Goal: Task Accomplishment & Management: Use online tool/utility

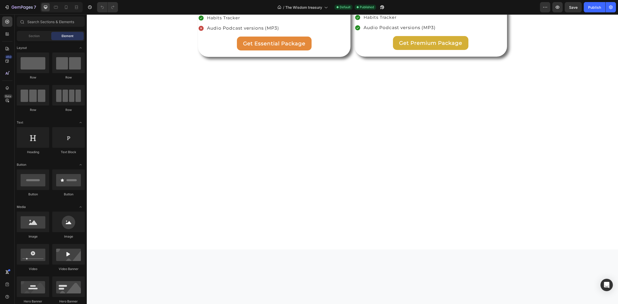
scroll to position [1706, 0]
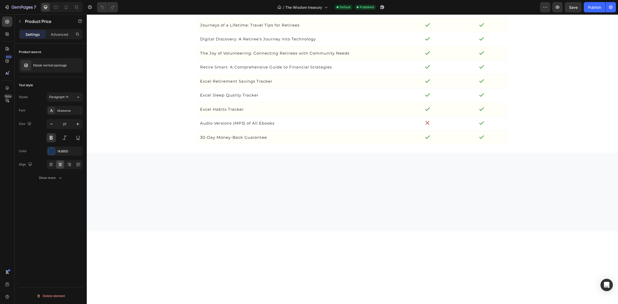
scroll to position [1610, 0]
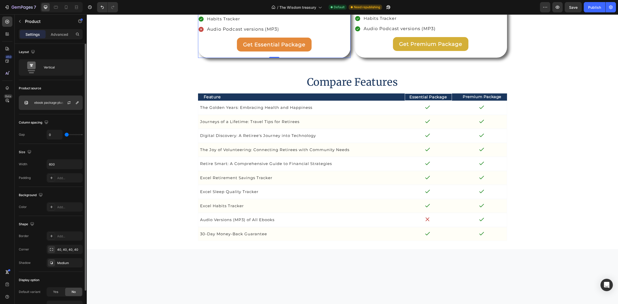
click at [65, 105] on div at bounding box center [71, 103] width 23 height 14
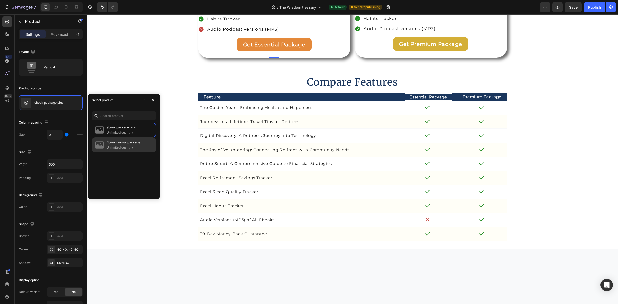
click at [120, 146] on p "Unlimited quantity" at bounding box center [130, 147] width 47 height 5
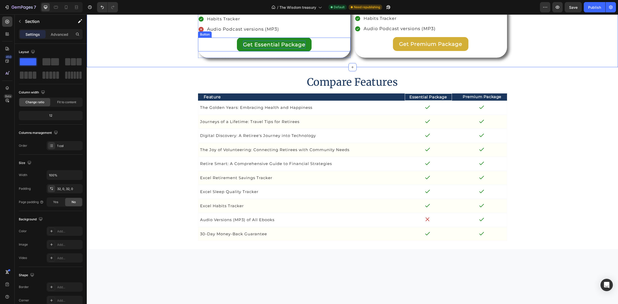
click at [250, 48] on p "Get Essential Package" at bounding box center [274, 45] width 62 height 8
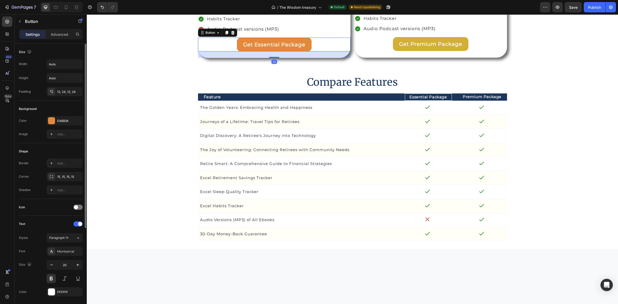
scroll to position [135, 0]
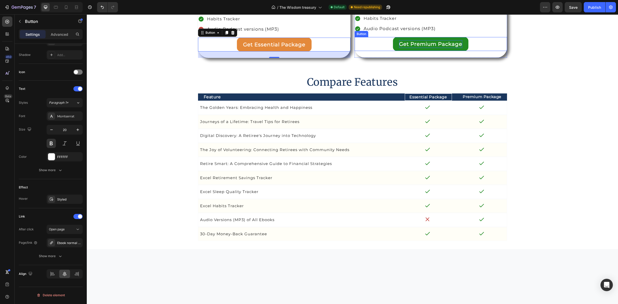
click at [399, 48] on p "Get Premium Package" at bounding box center [430, 44] width 63 height 8
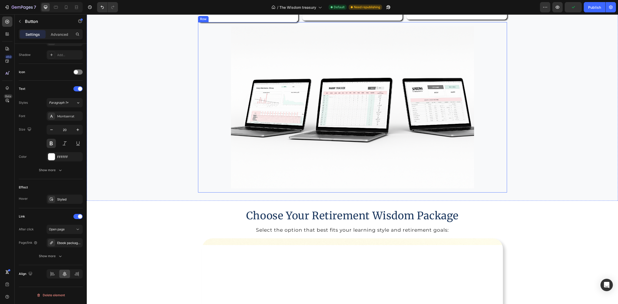
scroll to position [1191, 0]
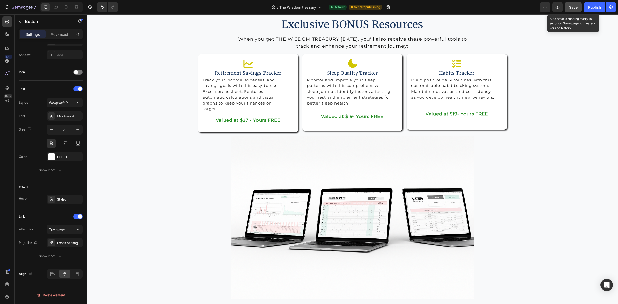
click at [574, 9] on span "Save" at bounding box center [573, 7] width 8 height 4
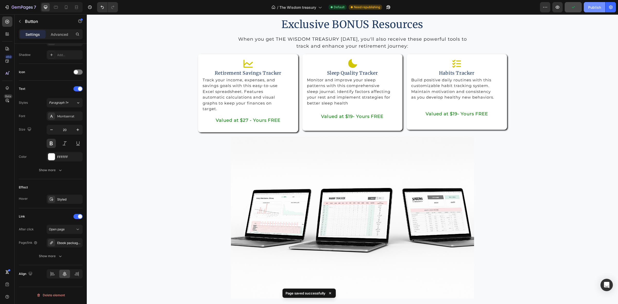
click at [590, 7] on div "Publish" at bounding box center [594, 7] width 13 height 5
click at [66, 7] on icon at bounding box center [66, 7] width 5 height 5
type input "14"
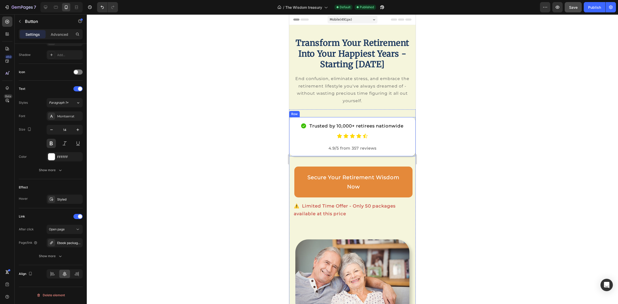
click at [408, 138] on div "Trusted by 10,000+ retirees nationwide Item List Icon Icon Icon Icon Icon Icon …" at bounding box center [352, 136] width 126 height 39
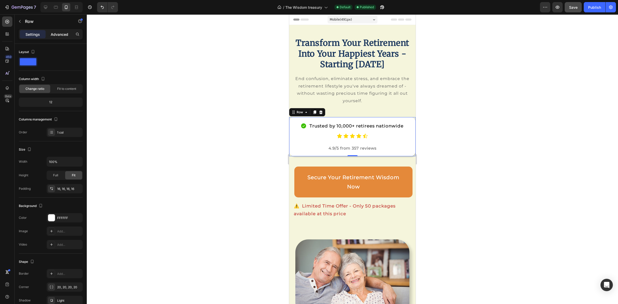
click at [61, 34] on p "Advanced" at bounding box center [60, 34] width 18 height 5
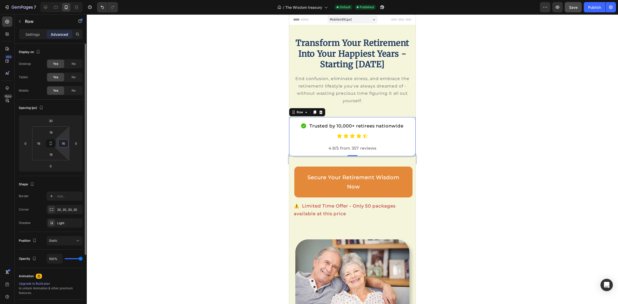
click at [65, 143] on input "16" at bounding box center [63, 144] width 8 height 8
click at [101, 7] on icon "Undo/Redo" at bounding box center [102, 7] width 5 height 5
click at [101, 8] on icon "Undo/Redo" at bounding box center [102, 7] width 5 height 5
type input "16"
click at [78, 144] on input "0" at bounding box center [76, 144] width 8 height 8
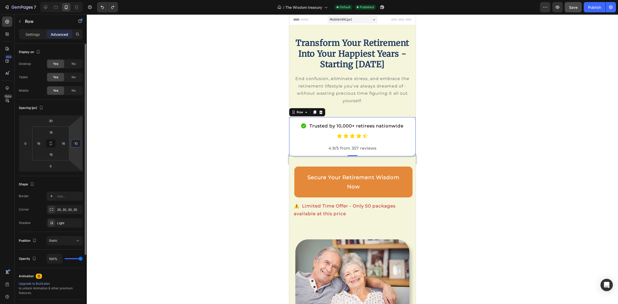
type input "1"
type input "0"
click at [454, 160] on div at bounding box center [352, 159] width 531 height 290
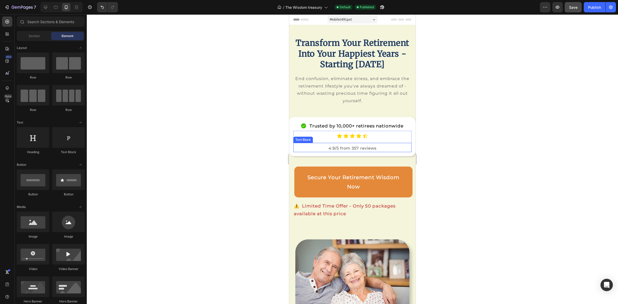
click at [301, 152] on p "4.9/5 from 357 reviews" at bounding box center [352, 148] width 117 height 7
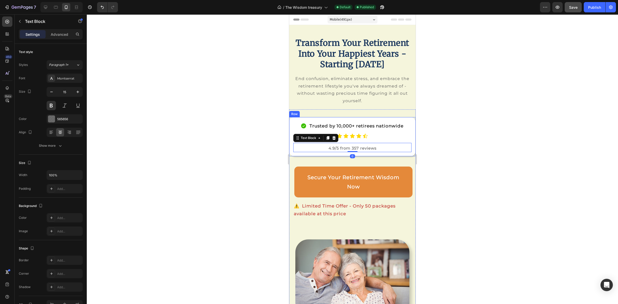
click at [291, 144] on div "Trusted by 10,000+ retirees nationwide Item List Icon Icon Icon Icon Icon Icon …" at bounding box center [352, 136] width 126 height 39
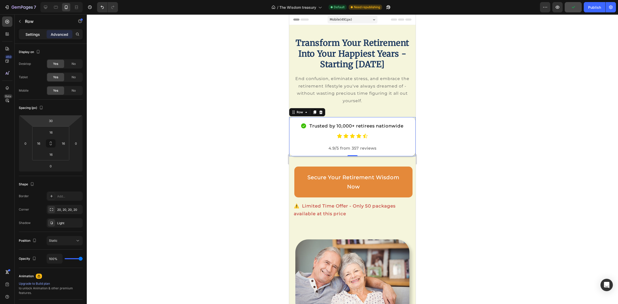
click at [31, 33] on p "Settings" at bounding box center [32, 34] width 14 height 5
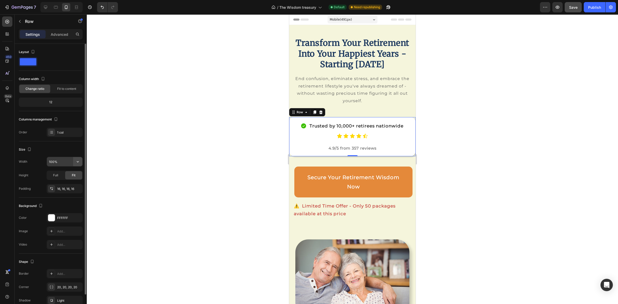
click at [77, 161] on icon "button" at bounding box center [77, 161] width 5 height 5
click at [57, 175] on span "Full" at bounding box center [55, 175] width 5 height 5
click at [78, 177] on div "Fit" at bounding box center [73, 175] width 17 height 8
click at [69, 86] on div "Fit to content" at bounding box center [66, 89] width 31 height 8
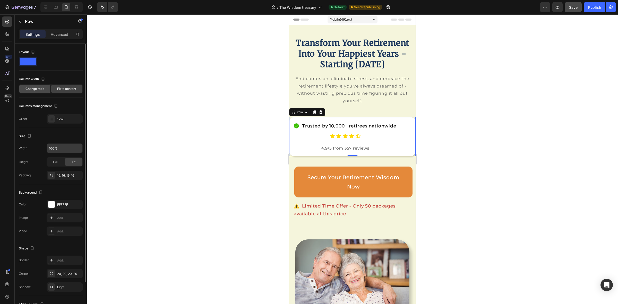
click at [44, 89] on span "Change ratio" at bounding box center [34, 89] width 19 height 5
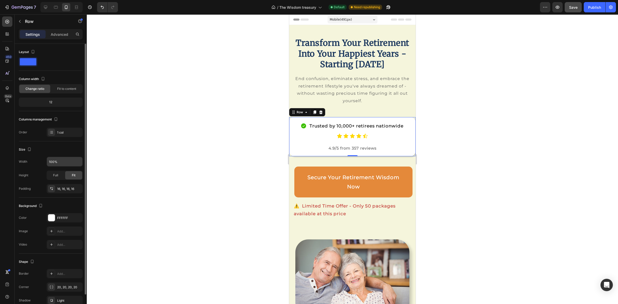
click at [49, 103] on div "12" at bounding box center [51, 102] width 62 height 7
click at [50, 103] on div "12" at bounding box center [51, 102] width 62 height 7
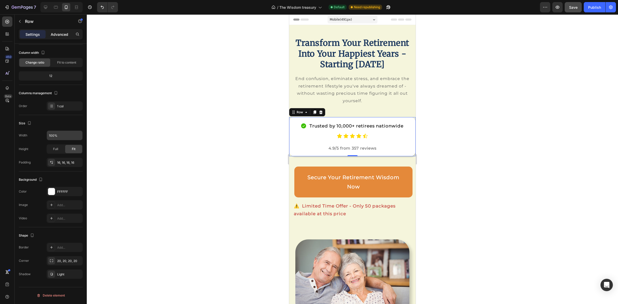
click at [57, 33] on p "Advanced" at bounding box center [60, 34] width 18 height 5
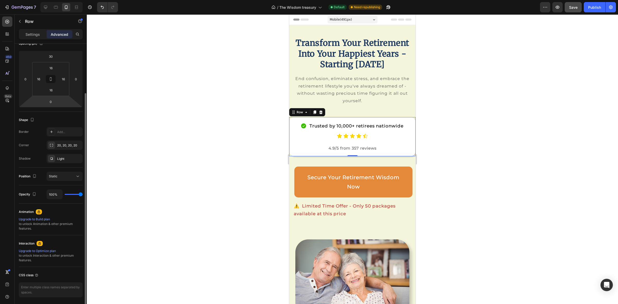
scroll to position [83, 0]
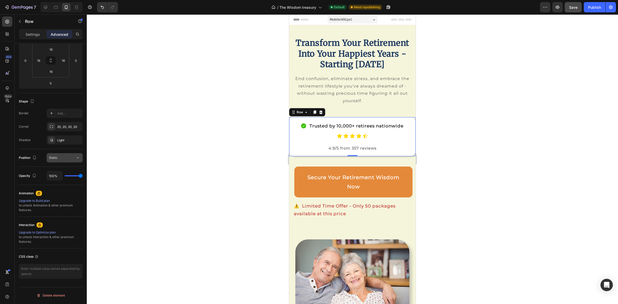
click at [79, 160] on icon at bounding box center [77, 157] width 5 height 5
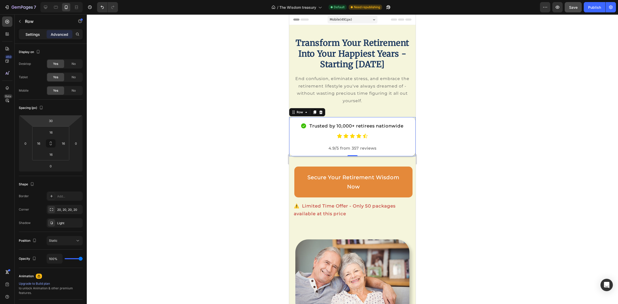
click at [33, 34] on p "Settings" at bounding box center [32, 34] width 14 height 5
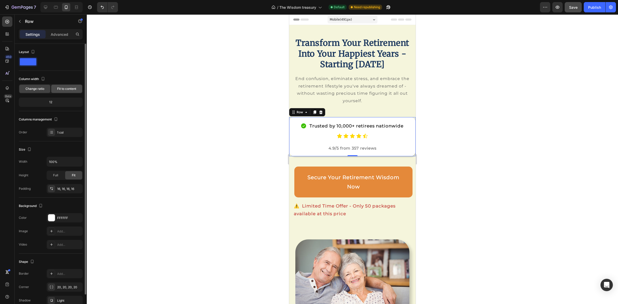
click at [59, 90] on span "Fit to content" at bounding box center [66, 89] width 19 height 5
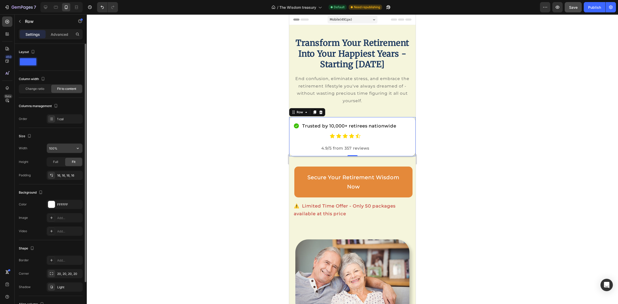
click at [60, 147] on input "100%" at bounding box center [65, 148] width 36 height 9
click at [77, 146] on icon "button" at bounding box center [77, 148] width 5 height 5
click at [29, 87] on span "Change ratio" at bounding box center [34, 89] width 19 height 5
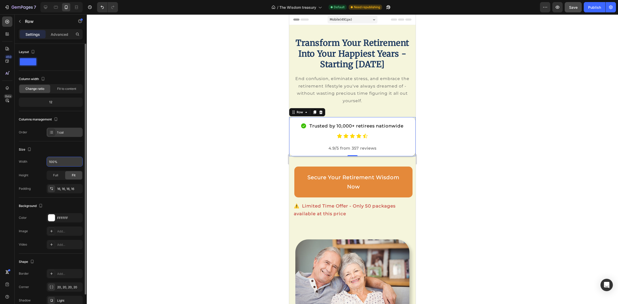
click at [62, 136] on div "1 col" at bounding box center [65, 132] width 36 height 9
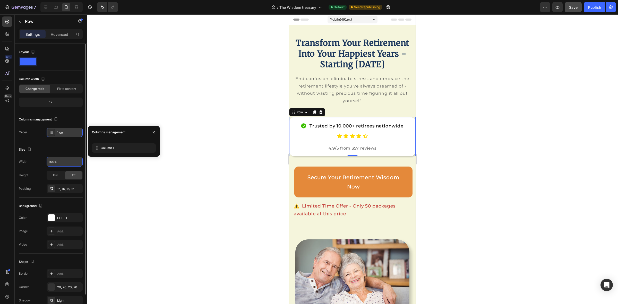
click at [62, 136] on div "1 col" at bounding box center [65, 132] width 36 height 9
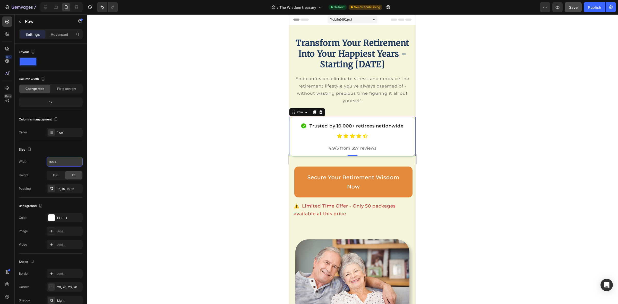
click at [409, 133] on div "Trusted by 10,000+ retirees nationwide Item List Icon Icon Icon Icon Icon Icon …" at bounding box center [352, 136] width 126 height 39
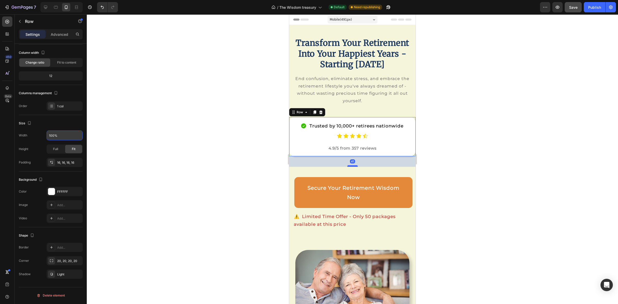
drag, startPoint x: 352, startPoint y: 166, endPoint x: 350, endPoint y: 177, distance: 10.8
click at [350, 167] on div at bounding box center [352, 166] width 10 height 2
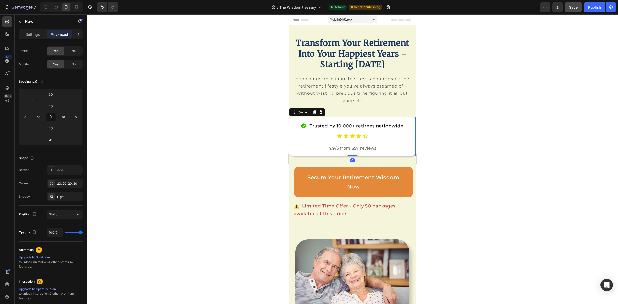
drag, startPoint x: 349, startPoint y: 176, endPoint x: 353, endPoint y: 156, distance: 20.5
click at [350, 156] on div "Trusted by 10,000+ retirees nationwide Item List Icon Icon Icon Icon Icon Icon …" at bounding box center [352, 136] width 126 height 39
type input "0"
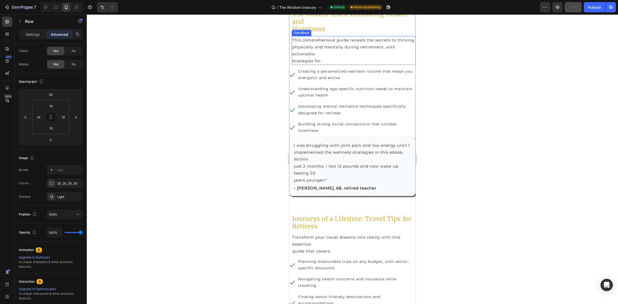
scroll to position [1030, 0]
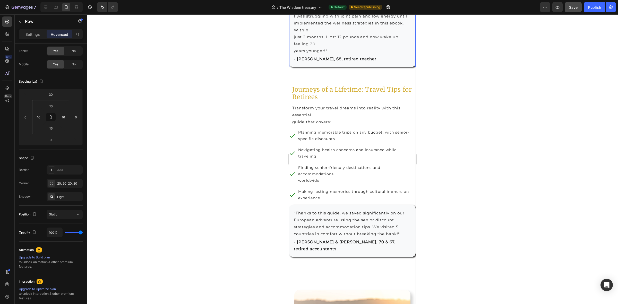
click at [407, 67] on div "I was struggling with joint pain and low energy until I implemented the wellnes…" at bounding box center [352, 37] width 126 height 59
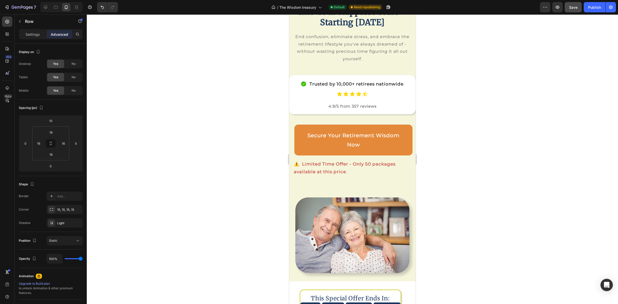
scroll to position [32, 0]
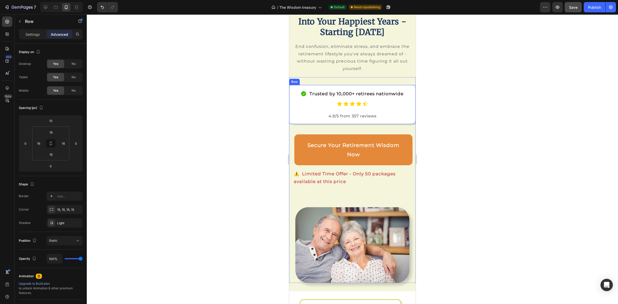
click at [409, 98] on div "Trusted by 10,000+ retirees nationwide Item List Icon Icon Icon Icon Icon Icon …" at bounding box center [352, 104] width 126 height 39
click at [303, 82] on div "Row" at bounding box center [300, 80] width 8 height 5
click at [269, 137] on div at bounding box center [352, 159] width 531 height 290
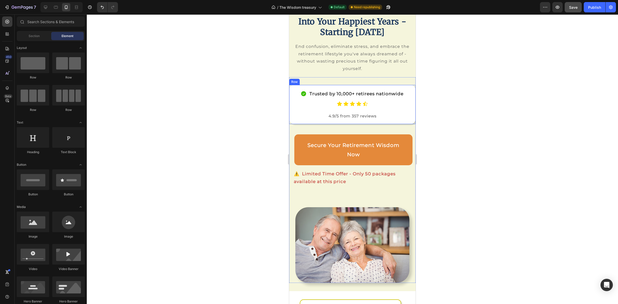
click at [294, 124] on div "Trusted by 10,000+ retirees nationwide Item List Icon Icon Icon Icon Icon Icon …" at bounding box center [352, 104] width 126 height 39
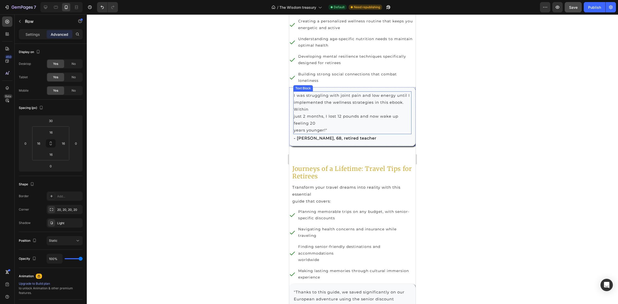
scroll to position [1030, 0]
click at [403, 144] on div "I was struggling with joint pain and low energy until I implemented the wellnes…" at bounding box center [352, 115] width 126 height 59
click at [318, 132] on p "I was struggling with joint pain and low energy until I implemented the wellnes…" at bounding box center [352, 111] width 117 height 42
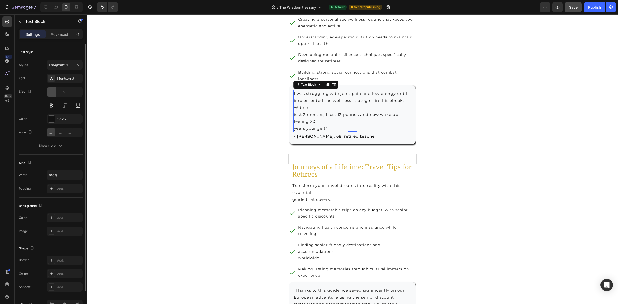
click at [50, 92] on icon "button" at bounding box center [51, 92] width 3 height 1
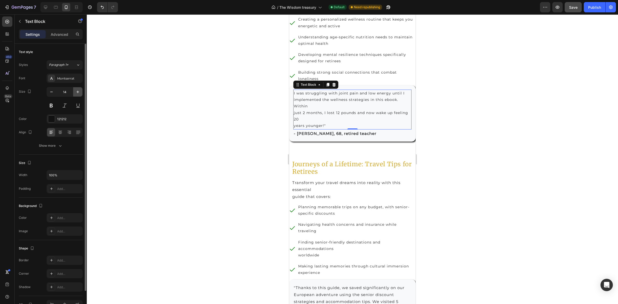
click at [75, 91] on icon "button" at bounding box center [77, 91] width 5 height 5
type input "15"
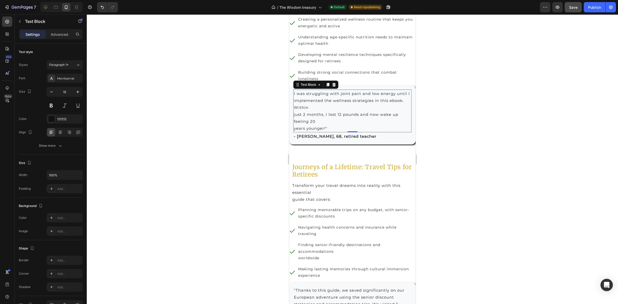
click at [295, 132] on p "I was struggling with joint pain and low energy until I implemented the wellnes…" at bounding box center [352, 111] width 117 height 42
click at [294, 132] on p "I was struggling with joint pain and low energy until I implemented the wellnes…" at bounding box center [352, 111] width 117 height 42
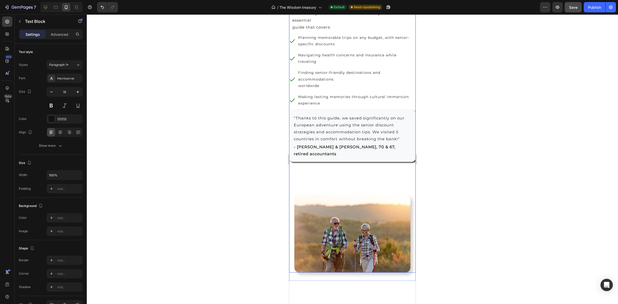
scroll to position [1062, 0]
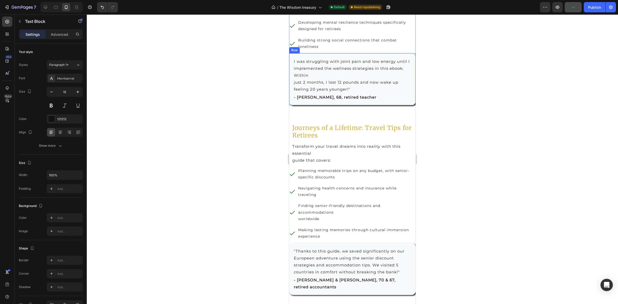
click at [404, 105] on div "I was struggling with joint pain and low energy until I implemented the wellnes…" at bounding box center [352, 79] width 126 height 52
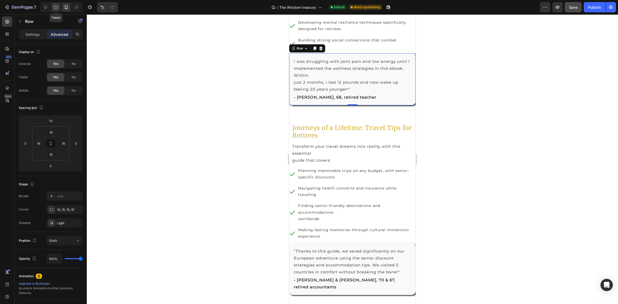
click at [55, 8] on icon at bounding box center [55, 7] width 5 height 5
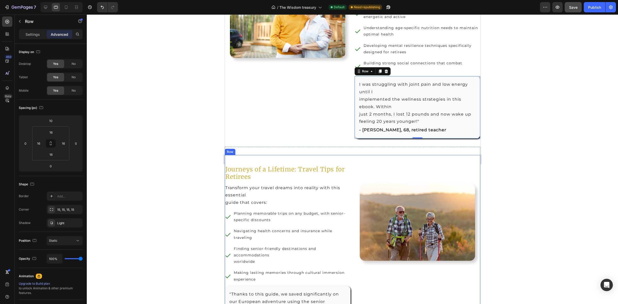
scroll to position [866, 0]
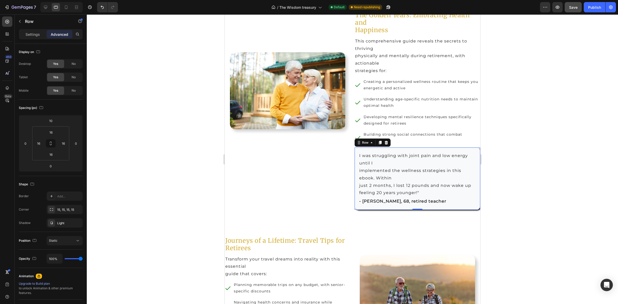
click at [58, 32] on p "Advanced" at bounding box center [60, 34] width 18 height 5
click at [76, 7] on icon at bounding box center [76, 7] width 5 height 5
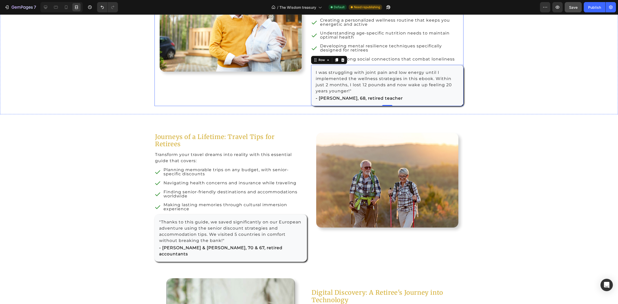
scroll to position [930, 0]
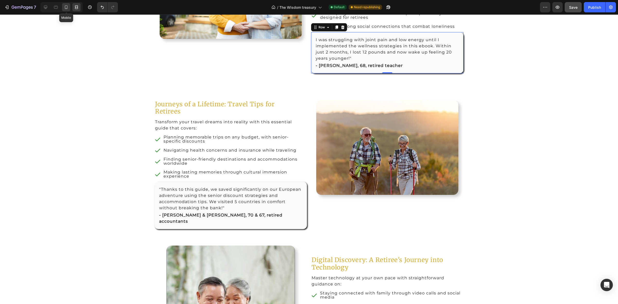
click at [68, 8] on icon at bounding box center [66, 7] width 5 height 5
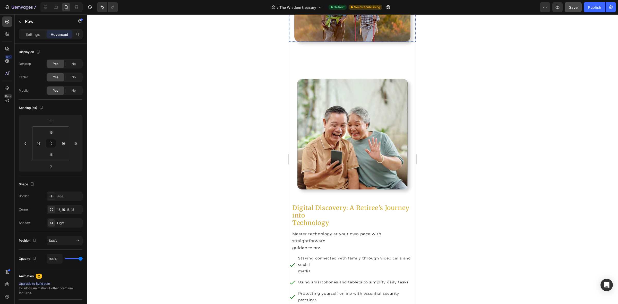
scroll to position [1455, 0]
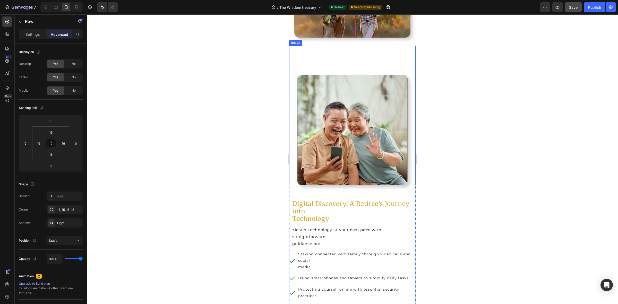
click at [391, 164] on img at bounding box center [352, 130] width 111 height 111
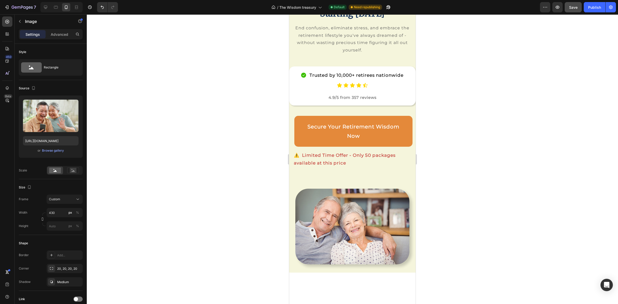
scroll to position [0, 0]
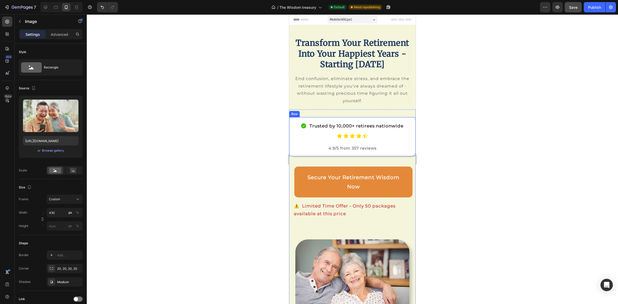
click at [407, 156] on div "Trusted by 10,000+ retirees nationwide Item List Icon Icon Icon Icon Icon Icon …" at bounding box center [352, 136] width 126 height 39
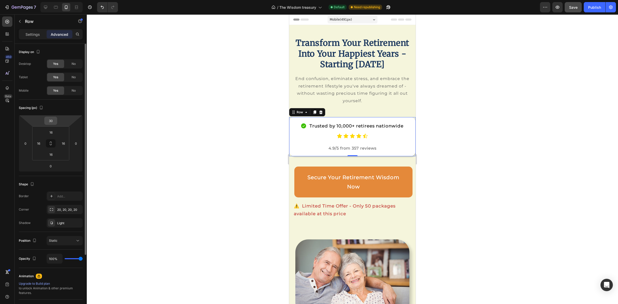
click at [47, 123] on input "30" at bounding box center [51, 121] width 10 height 8
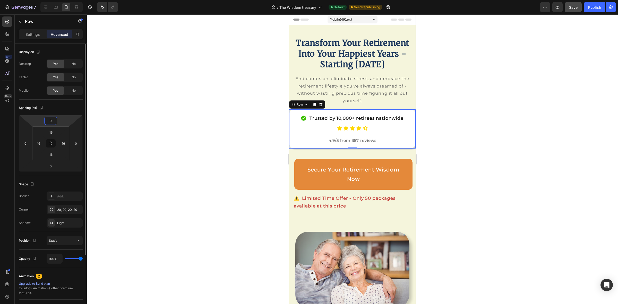
click at [54, 120] on input "0" at bounding box center [51, 121] width 10 height 8
type input "0"
type input "10"
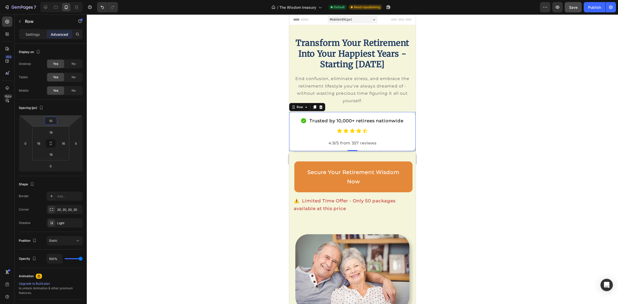
click at [513, 137] on div at bounding box center [352, 159] width 531 height 290
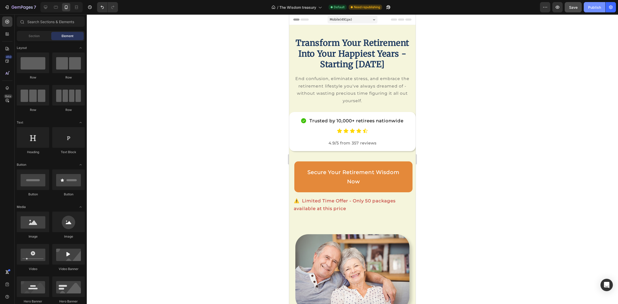
click at [588, 8] on div "Publish" at bounding box center [594, 7] width 13 height 5
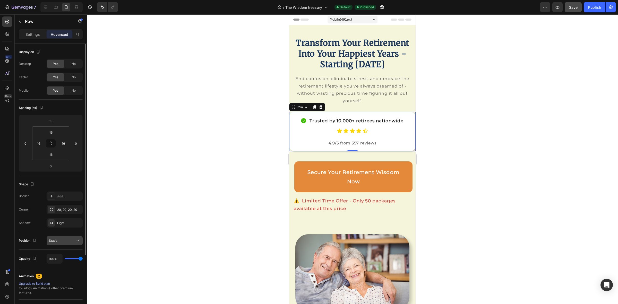
click at [74, 244] on button "Static" at bounding box center [65, 240] width 36 height 9
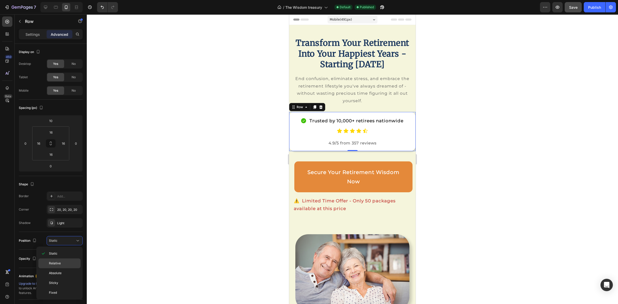
click at [66, 268] on div "Relative" at bounding box center [59, 273] width 42 height 10
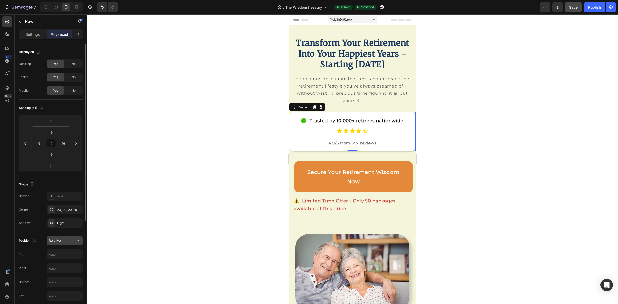
click at [70, 240] on div "Relative" at bounding box center [62, 240] width 26 height 5
click at [70, 253] on input "text" at bounding box center [65, 254] width 36 height 9
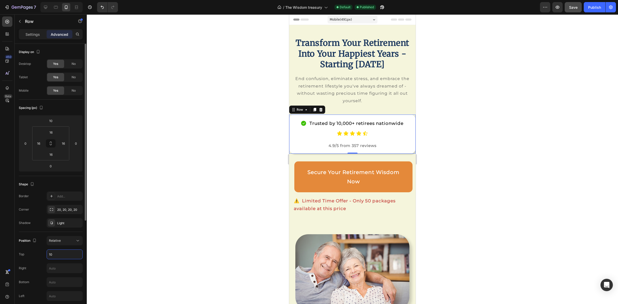
type input "1"
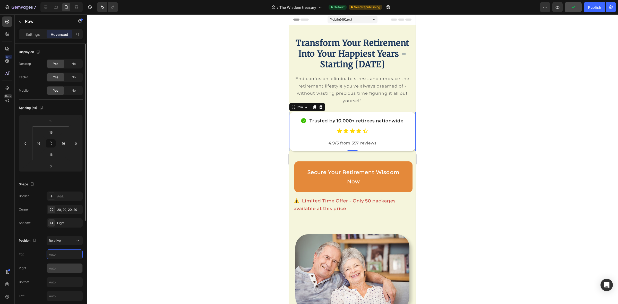
click at [76, 269] on input "text" at bounding box center [65, 268] width 36 height 9
type input "10"
click at [69, 295] on input "text" at bounding box center [65, 296] width 36 height 9
type input "10"
click at [79, 241] on icon at bounding box center [77, 240] width 5 height 5
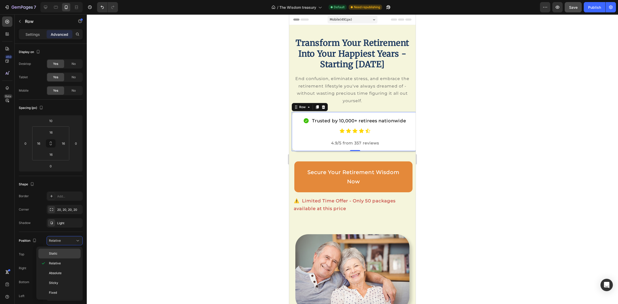
click at [66, 249] on div "Static" at bounding box center [59, 254] width 42 height 10
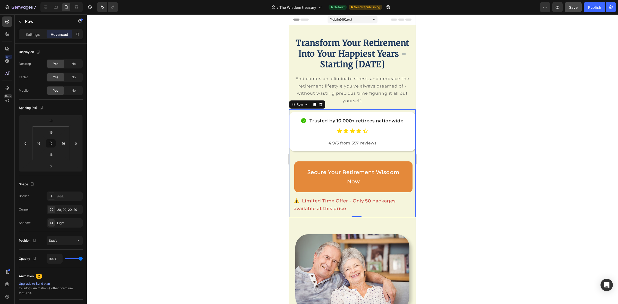
click at [404, 126] on div "Trusted by 10,000+ retirees nationwide Item List Icon Icon Icon Icon Icon Icon …" at bounding box center [352, 131] width 126 height 39
click at [402, 126] on div "Trusted by 10,000+ retirees nationwide" at bounding box center [352, 121] width 118 height 10
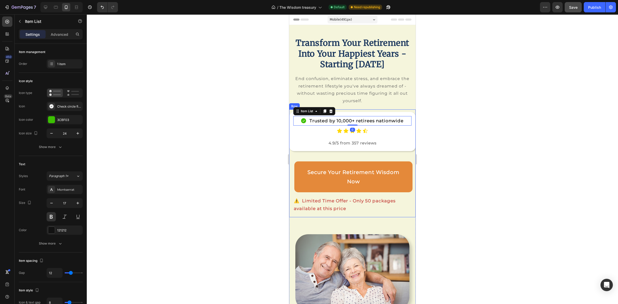
click at [410, 134] on div "Trusted by 10,000+ retirees nationwide Item List 0 Icon Icon Icon Icon Icon Ico…" at bounding box center [352, 131] width 126 height 39
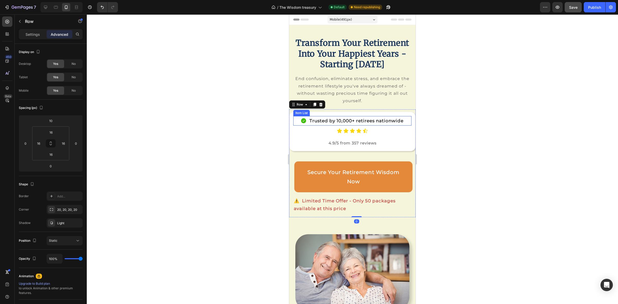
click at [405, 126] on div "Trusted by 10,000+ retirees nationwide" at bounding box center [352, 121] width 118 height 10
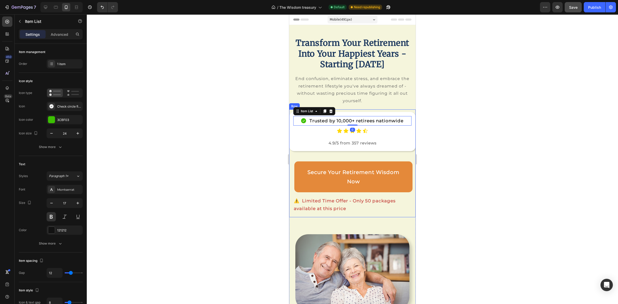
click at [408, 130] on div "Trusted by 10,000+ retirees nationwide Item List 0 Icon Icon Icon Icon Icon Ico…" at bounding box center [352, 131] width 126 height 39
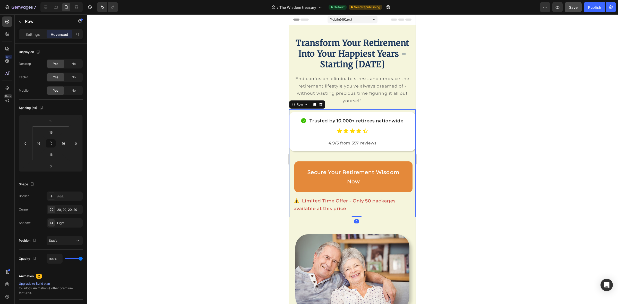
click at [408, 130] on div "Trusted by 10,000+ retirees nationwide Item List Icon Icon Icon Icon Icon Icon …" at bounding box center [352, 131] width 126 height 39
click at [291, 126] on div "Trusted by 10,000+ retirees nationwide Item List Icon Icon Icon Icon Icon Icon …" at bounding box center [352, 131] width 126 height 39
click at [26, 145] on input "0" at bounding box center [26, 144] width 8 height 8
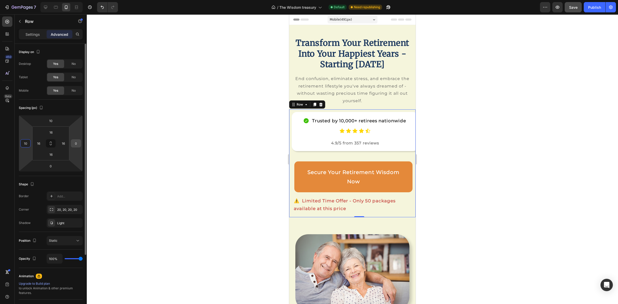
type input "10"
click at [74, 145] on input "0" at bounding box center [76, 144] width 8 height 8
type input "1"
click at [24, 144] on input "10" at bounding box center [26, 144] width 8 height 8
type input "0"
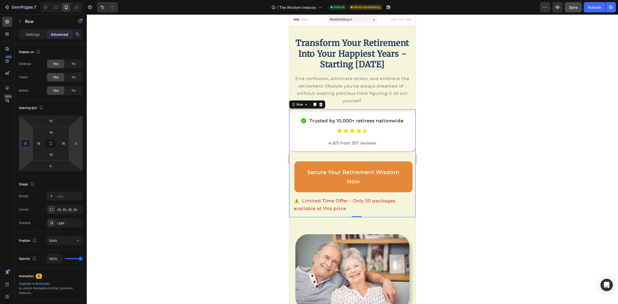
click at [156, 161] on div at bounding box center [352, 159] width 531 height 290
click at [291, 143] on div "Trusted by 10,000+ retirees nationwide Item List Icon Icon Icon Icon Icon Icon …" at bounding box center [352, 131] width 126 height 39
click at [291, 128] on div "Trusted by 10,000+ retirees nationwide Item List Icon Icon Icon Icon Icon Icon …" at bounding box center [352, 131] width 126 height 39
click at [300, 123] on div "Trusted by 10,000+ retirees nationwide Item List Icon Icon Icon Icon Icon Icon …" at bounding box center [352, 131] width 126 height 39
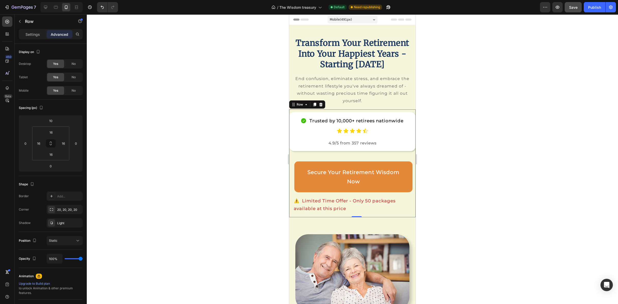
drag, startPoint x: 311, startPoint y: 124, endPoint x: 312, endPoint y: 128, distance: 4.3
click at [312, 127] on div "Trusted by 10,000+ retirees nationwide Item List Icon Icon Icon Icon Icon Icon …" at bounding box center [352, 131] width 126 height 39
click at [312, 125] on p "Trusted by 10,000+ retirees nationwide" at bounding box center [357, 121] width 94 height 8
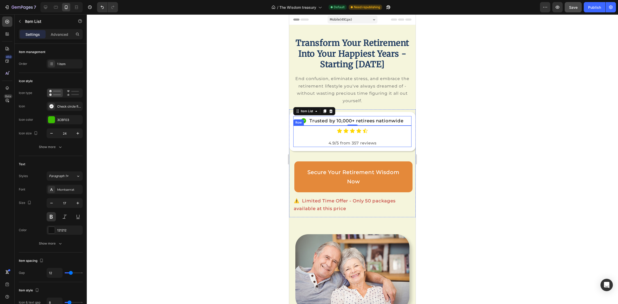
click at [400, 145] on div "Icon Icon Icon Icon Icon Icon List 4.9/5 from 357 reviews Text [GEOGRAPHIC_DATA]" at bounding box center [352, 136] width 118 height 21
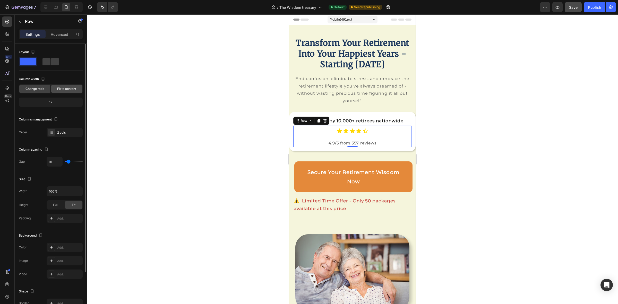
click at [58, 87] on span "Fit to content" at bounding box center [66, 89] width 19 height 5
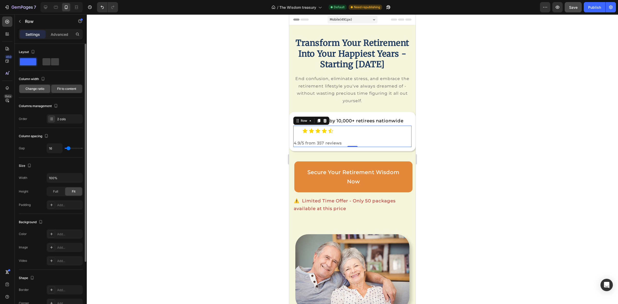
click at [29, 89] on span "Change ratio" at bounding box center [34, 89] width 19 height 5
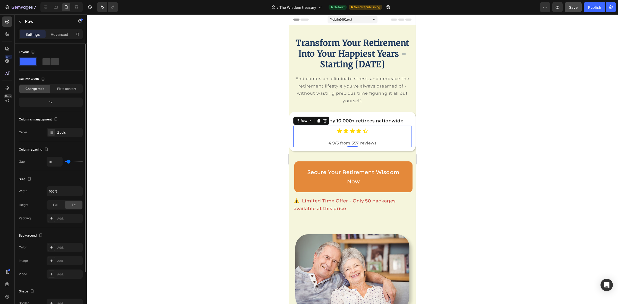
click at [45, 103] on div "12" at bounding box center [51, 102] width 62 height 7
type input "25"
type input "38"
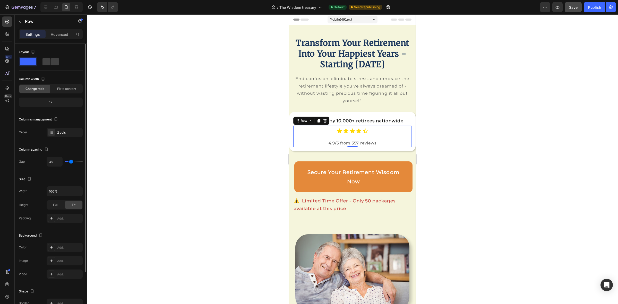
type input "41"
type input "50"
type input "55"
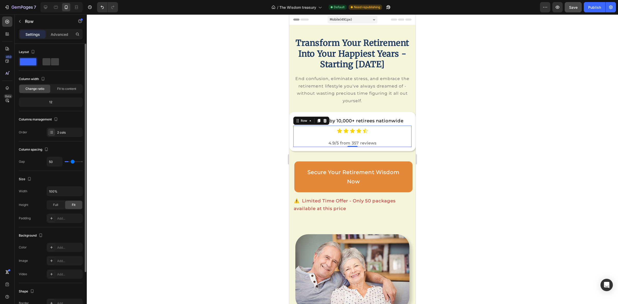
type input "55"
type input "58"
type input "61"
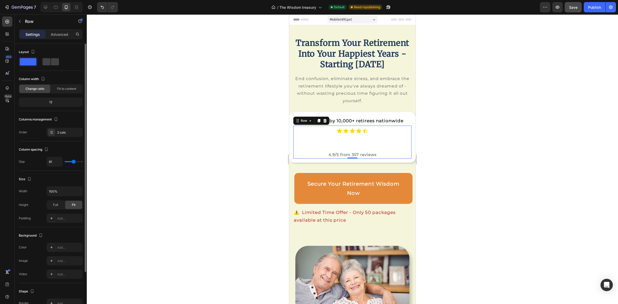
type input "55"
type input "47"
type input "38"
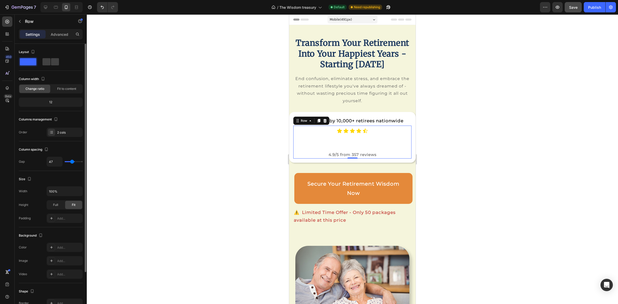
type input "38"
type input "33"
type input "30"
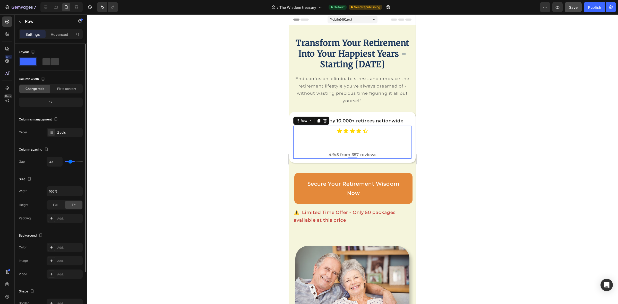
type input "25"
type input "16"
type input "13"
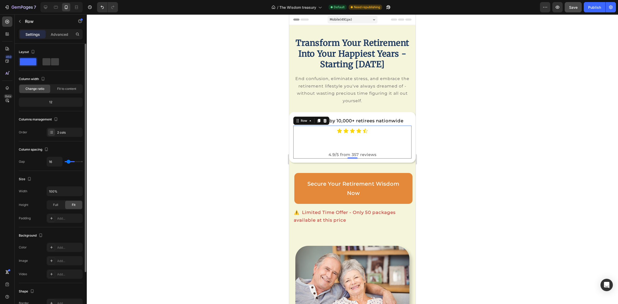
type input "13"
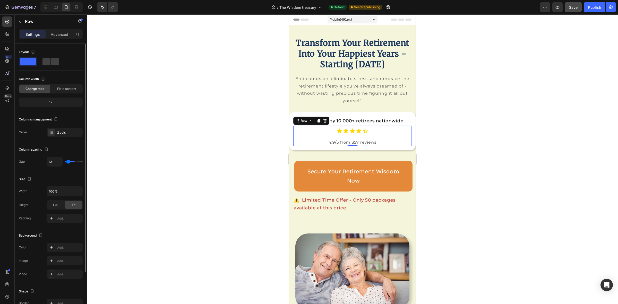
type input "8"
type input "0"
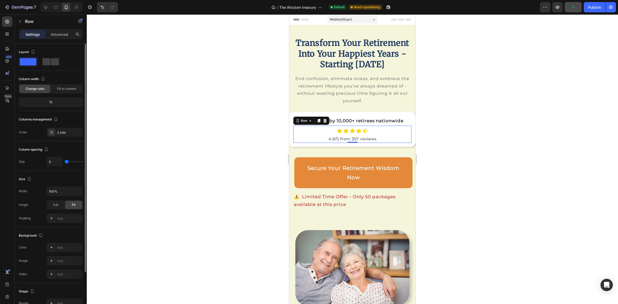
drag, startPoint x: 69, startPoint y: 163, endPoint x: 63, endPoint y: 164, distance: 6.5
type input "0"
click at [65, 162] on input "range" at bounding box center [74, 161] width 18 height 1
click at [59, 193] on input "100%" at bounding box center [65, 191] width 36 height 9
click at [77, 193] on icon "button" at bounding box center [77, 191] width 5 height 5
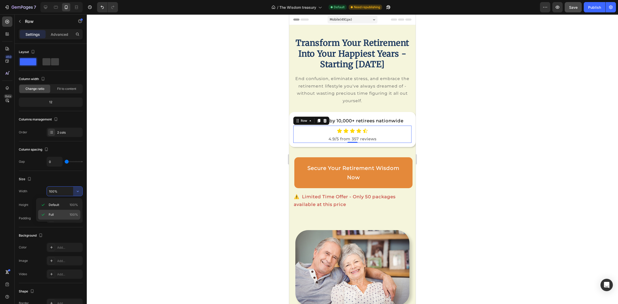
click at [52, 214] on span "Full" at bounding box center [51, 214] width 5 height 5
click at [79, 190] on icon "button" at bounding box center [77, 191] width 5 height 5
click at [55, 210] on div "Default 100%" at bounding box center [59, 215] width 42 height 10
click at [101, 10] on icon "Undo/Redo" at bounding box center [102, 7] width 5 height 5
click at [100, 10] on icon "Undo/Redo" at bounding box center [102, 7] width 5 height 5
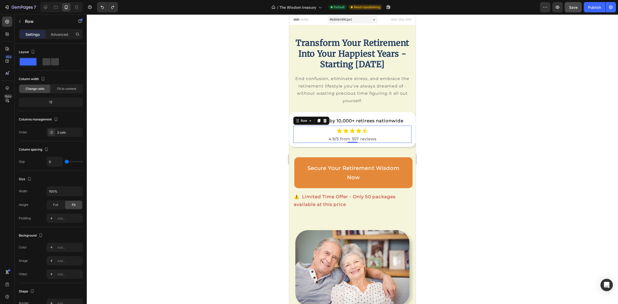
click at [475, 118] on div at bounding box center [352, 159] width 531 height 290
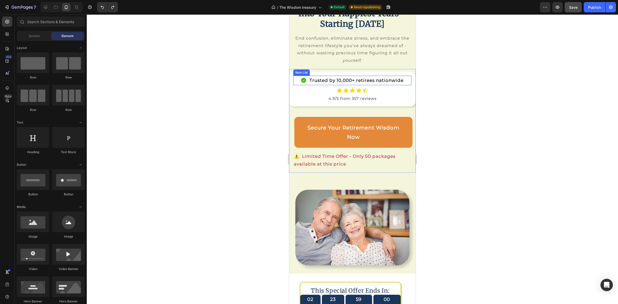
scroll to position [97, 0]
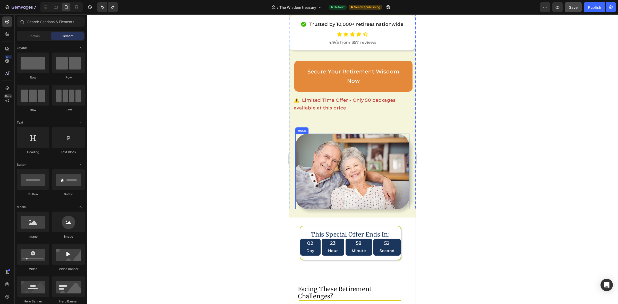
click at [342, 160] on img at bounding box center [352, 172] width 114 height 76
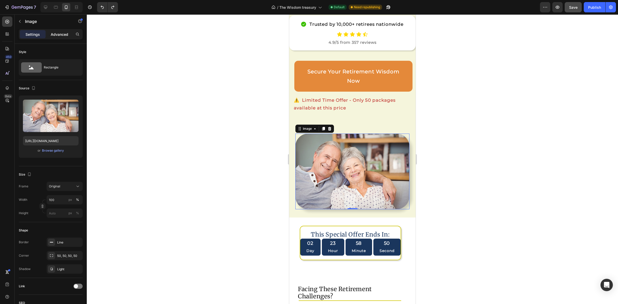
click at [62, 36] on p "Advanced" at bounding box center [60, 34] width 18 height 5
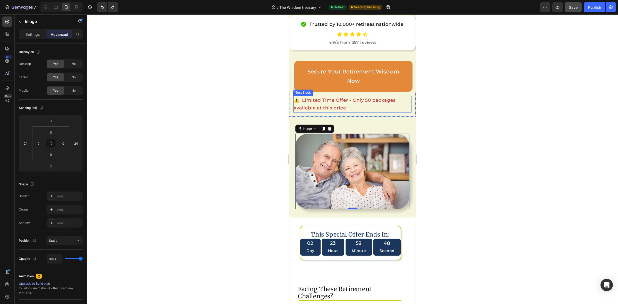
click at [341, 112] on p "⚠️ Limited Time Offer - Only 50 packages available at this price" at bounding box center [352, 104] width 117 height 16
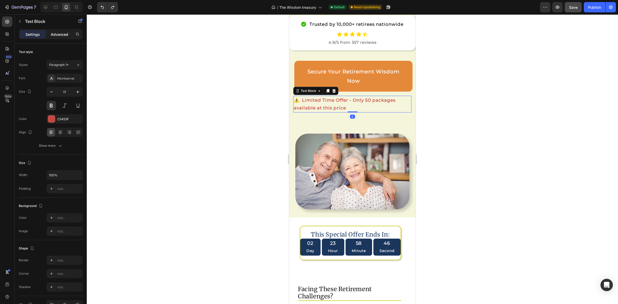
click at [52, 34] on p "Advanced" at bounding box center [60, 34] width 18 height 5
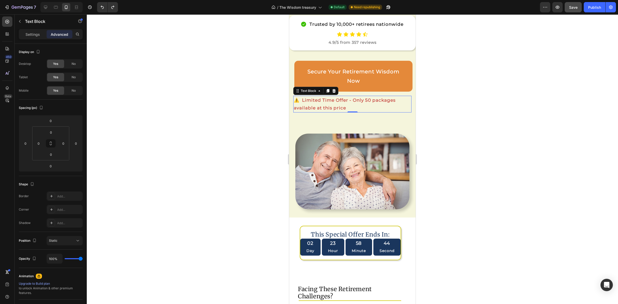
click at [526, 162] on div at bounding box center [352, 159] width 531 height 290
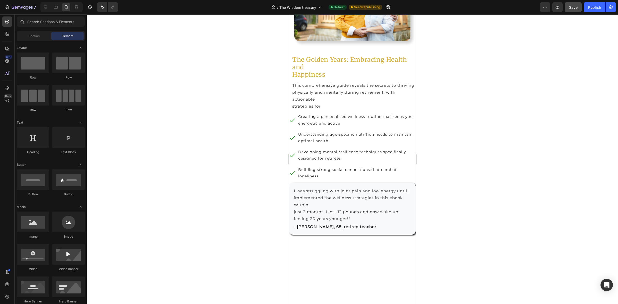
scroll to position [1062, 0]
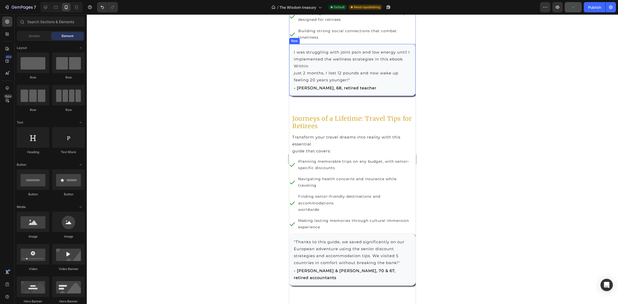
click at [402, 96] on div "I was struggling with joint pain and low energy until I implemented the wellnes…" at bounding box center [352, 70] width 126 height 52
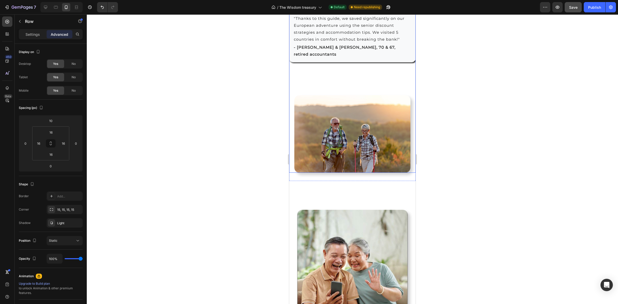
scroll to position [1320, 0]
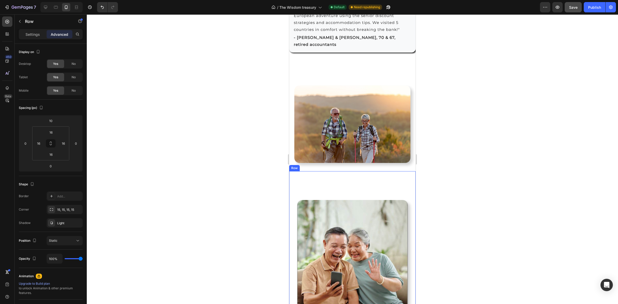
click at [335, 175] on div "Image" at bounding box center [352, 241] width 126 height 140
click at [361, 158] on div "Journeys of a Lifetime: Travel Tips for Retirees Heading Transform your travel …" at bounding box center [352, 21] width 126 height 301
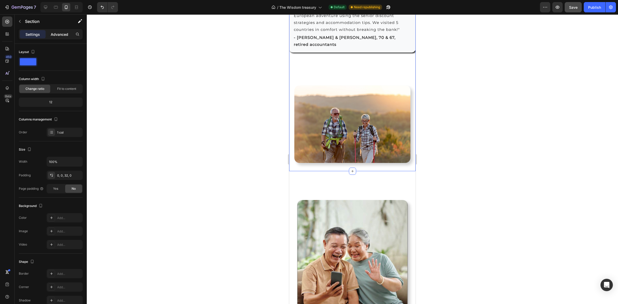
click at [57, 32] on p "Advanced" at bounding box center [60, 34] width 18 height 5
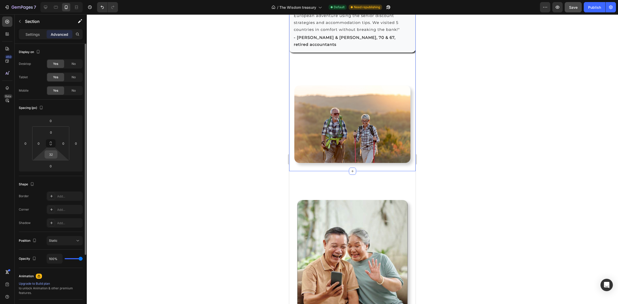
click at [56, 157] on input "32" at bounding box center [51, 155] width 10 height 8
type input "0"
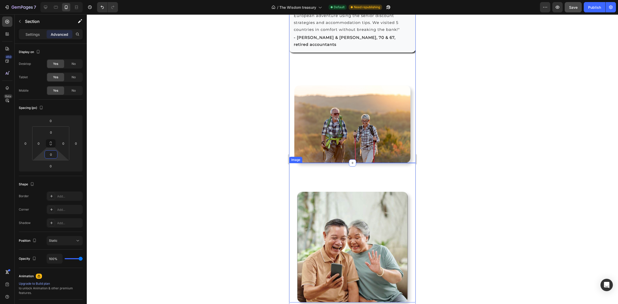
click at [345, 193] on img at bounding box center [352, 247] width 111 height 111
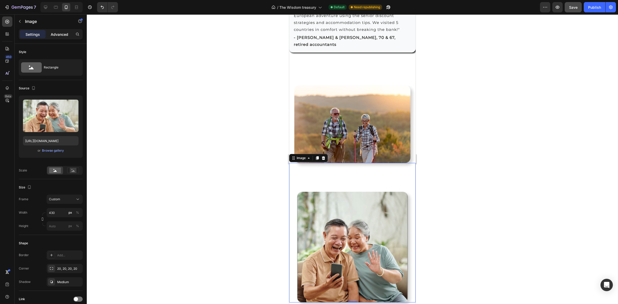
click at [61, 34] on p "Advanced" at bounding box center [60, 34] width 18 height 5
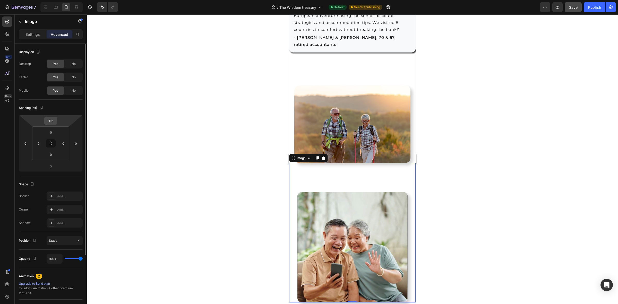
click at [56, 123] on div "112" at bounding box center [50, 121] width 13 height 8
click at [52, 122] on input "112" at bounding box center [51, 121] width 10 height 8
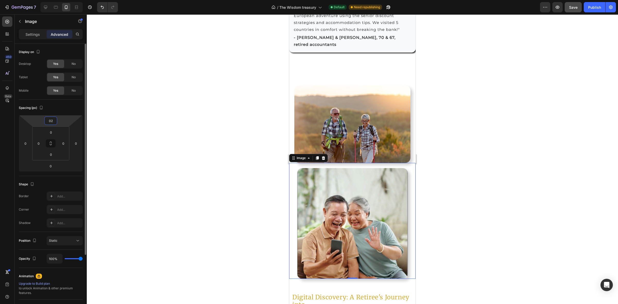
type input "0"
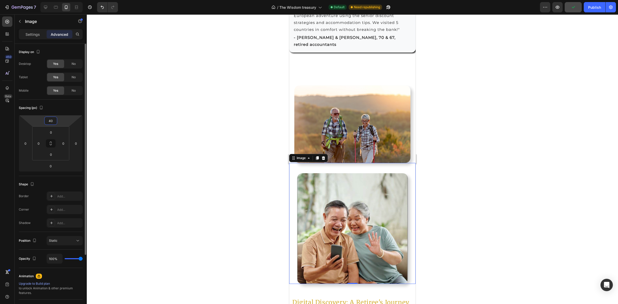
type input "4"
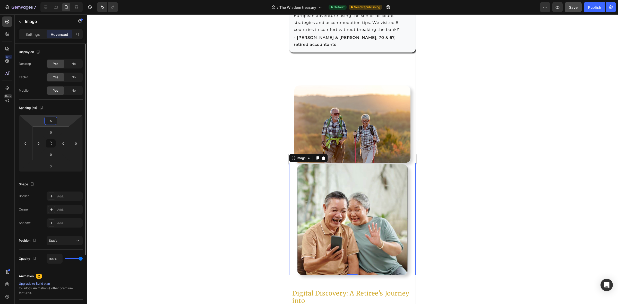
type input "50"
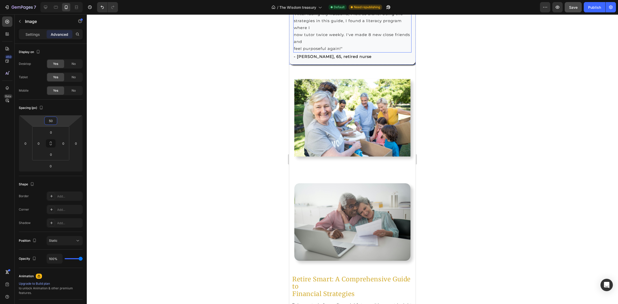
scroll to position [1996, 0]
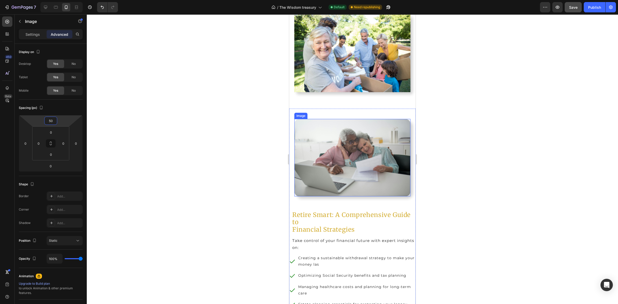
click at [337, 135] on img at bounding box center [352, 158] width 116 height 78
click at [48, 123] on input "40" at bounding box center [51, 121] width 10 height 8
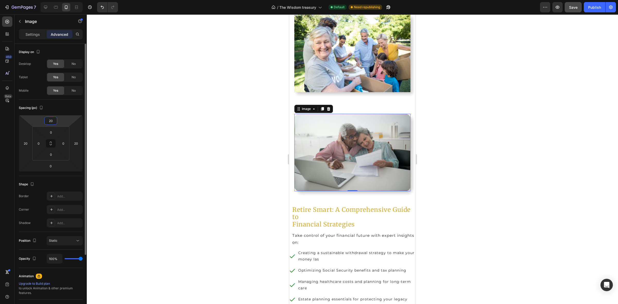
type input "2"
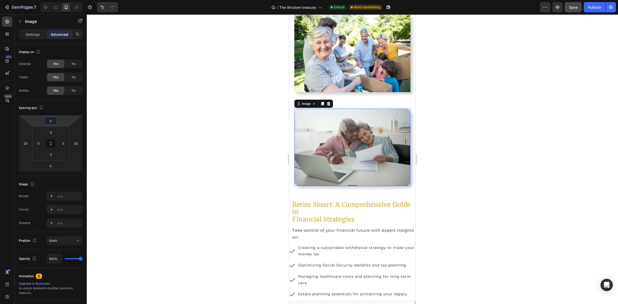
click at [476, 161] on div at bounding box center [352, 159] width 531 height 290
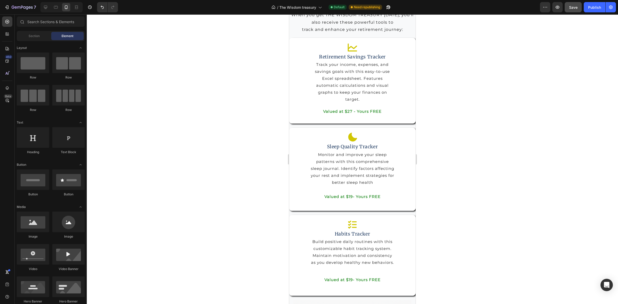
scroll to position [2382, 0]
click at [403, 123] on div "Icon Retirement Savings Tracker Heading Track your income, expenses, and saving…" at bounding box center [352, 80] width 126 height 86
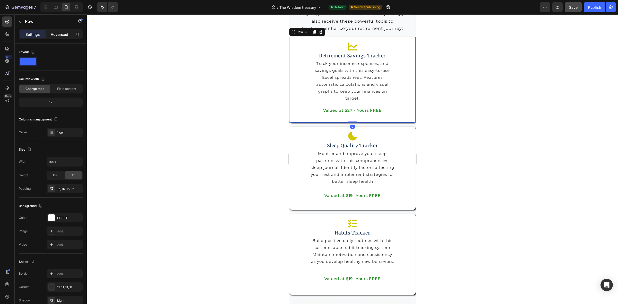
click at [57, 34] on p "Advanced" at bounding box center [60, 34] width 18 height 5
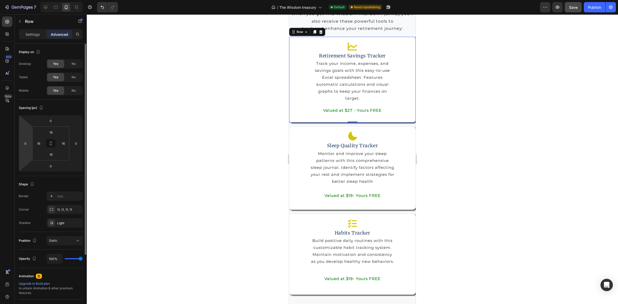
click at [27, 0] on html "7 / The Wisdom treasury Default Need republishing Preview Save Publish 450 Beta…" at bounding box center [309, 0] width 618 height 0
type input "1"
click at [476, 136] on div at bounding box center [352, 159] width 531 height 290
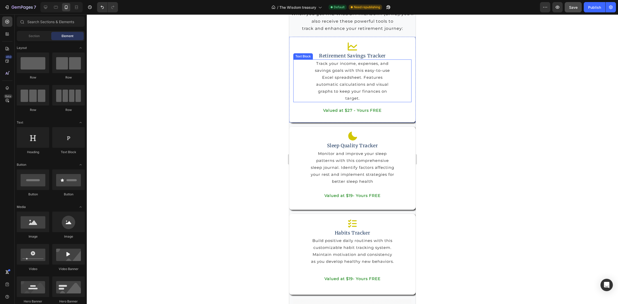
click at [301, 98] on p "Track your income, expenses, and savings goals with this easy-to-use Excel spre…" at bounding box center [352, 81] width 117 height 42
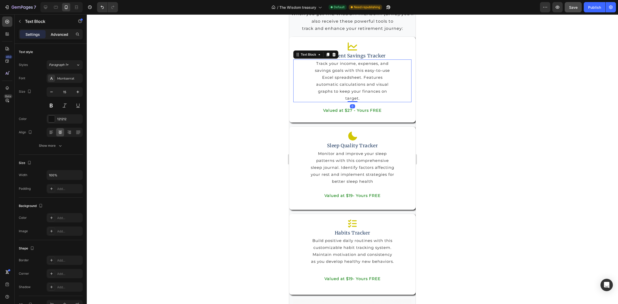
drag, startPoint x: 63, startPoint y: 29, endPoint x: 59, endPoint y: 36, distance: 8.1
click at [59, 36] on div "Sections(18) Elements(83) Section Element Hero Section Product Detail Brands Tr…" at bounding box center [51, 159] width 72 height 290
click at [59, 36] on p "Advanced" at bounding box center [60, 34] width 18 height 5
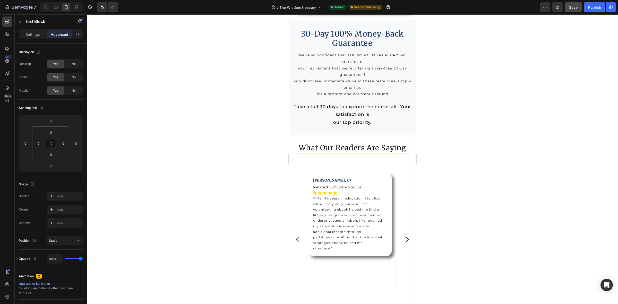
scroll to position [3123, 0]
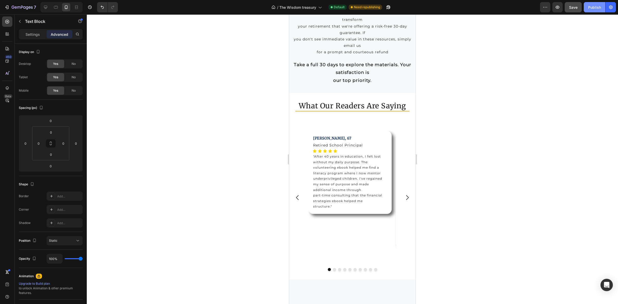
click at [599, 7] on div "Publish" at bounding box center [594, 7] width 13 height 5
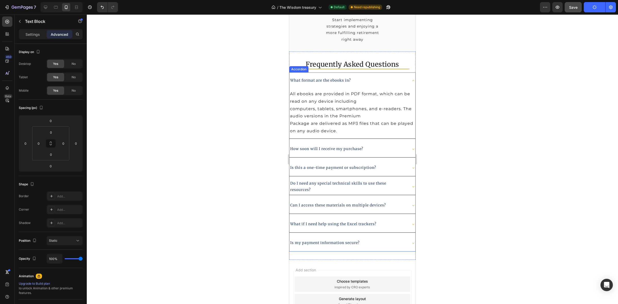
scroll to position [3638, 0]
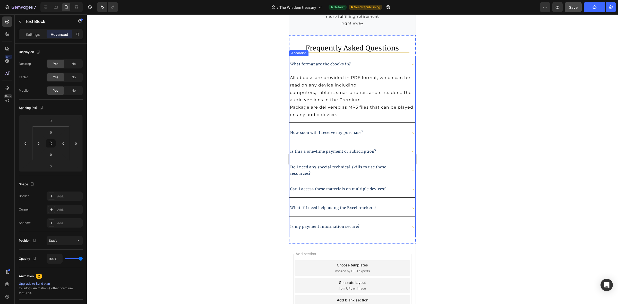
click at [396, 60] on div "What format are the ebooks in?" at bounding box center [348, 64] width 118 height 8
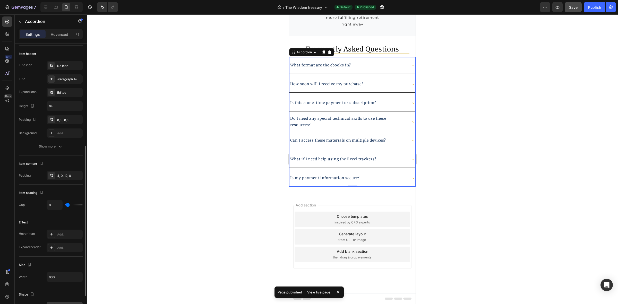
scroll to position [225, 0]
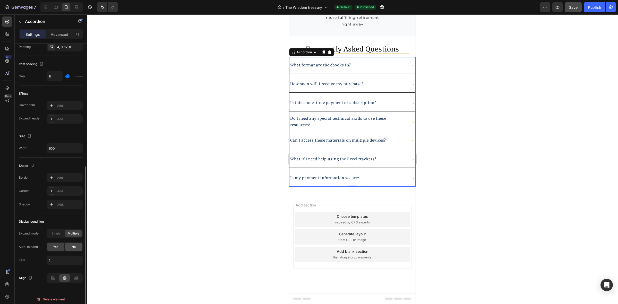
click at [72, 247] on span "No" at bounding box center [74, 247] width 4 height 5
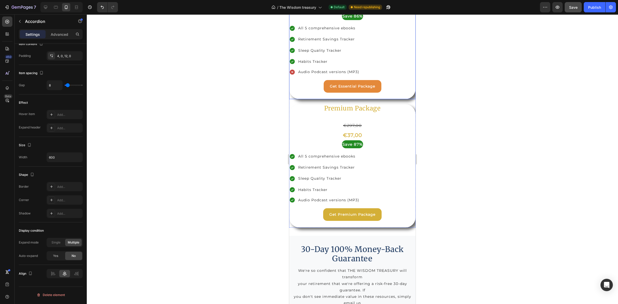
scroll to position [2897, 0]
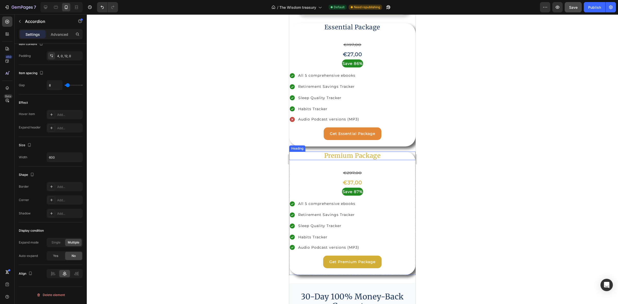
click at [344, 153] on h2 "Premium Package" at bounding box center [352, 156] width 126 height 8
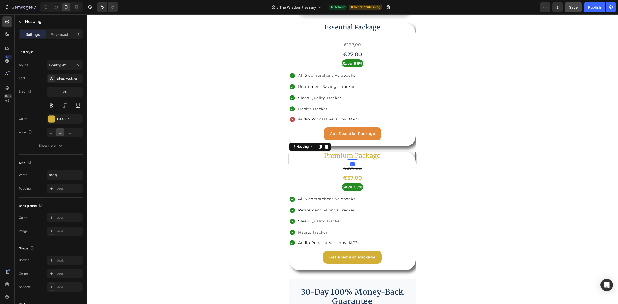
drag, startPoint x: 350, startPoint y: 161, endPoint x: 351, endPoint y: 154, distance: 7.5
click at [351, 154] on div "Premium Package Heading 0" at bounding box center [352, 156] width 126 height 8
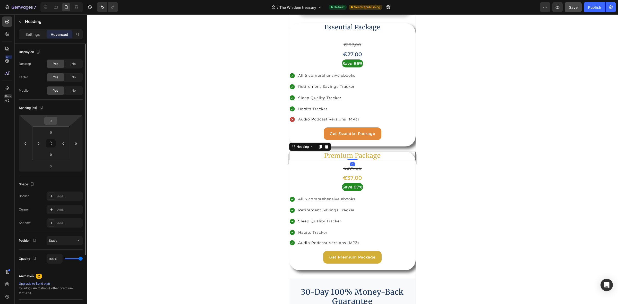
click at [53, 121] on input "0" at bounding box center [51, 121] width 10 height 8
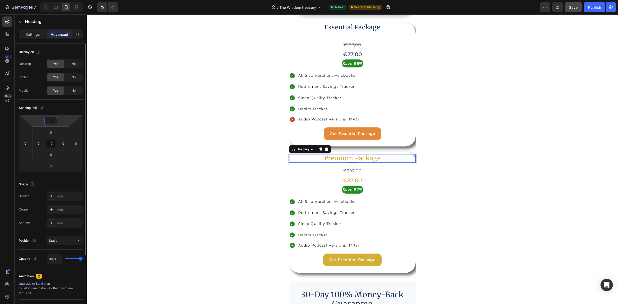
type input "1"
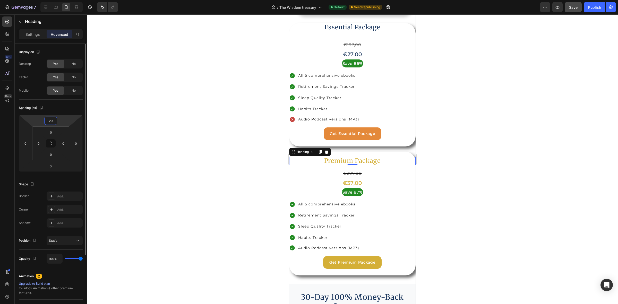
type input "2"
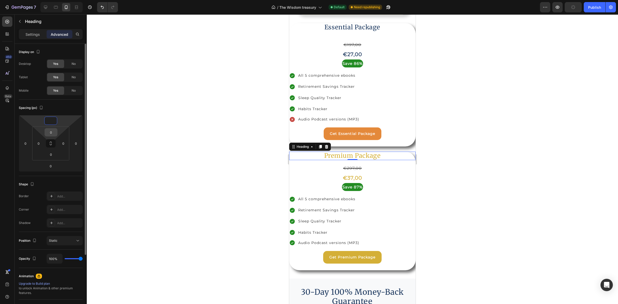
click at [55, 135] on input "0" at bounding box center [51, 133] width 10 height 8
type input "0"
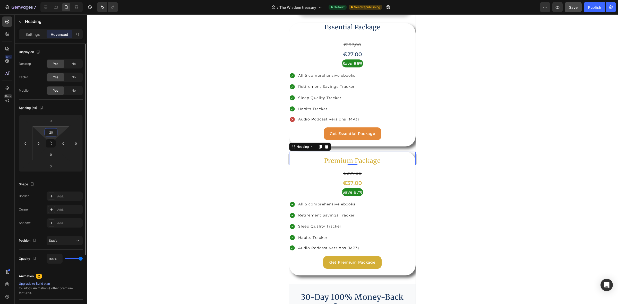
type input "2"
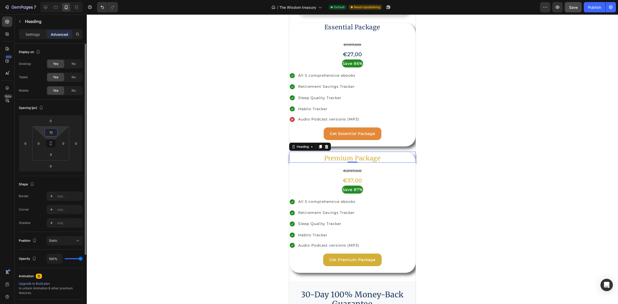
type input "1"
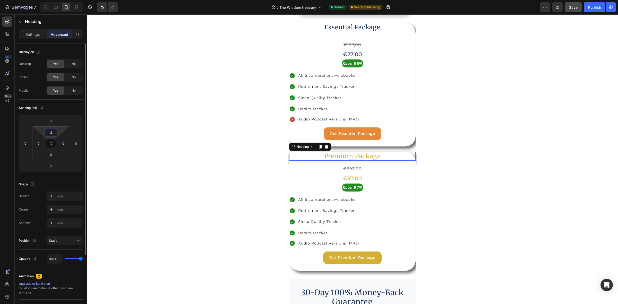
type input "20"
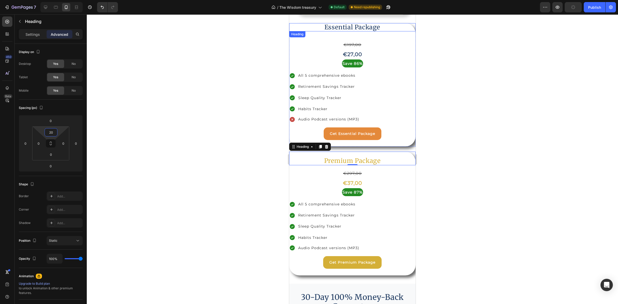
click at [373, 23] on h2 "Essential Package" at bounding box center [352, 27] width 126 height 8
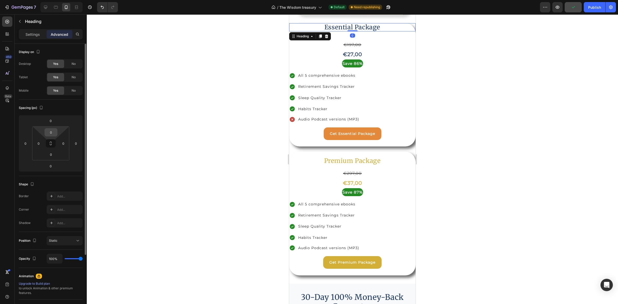
click at [53, 132] on input "0" at bounding box center [51, 133] width 10 height 8
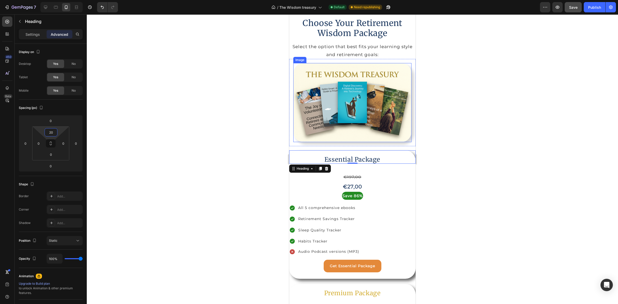
scroll to position [2768, 0]
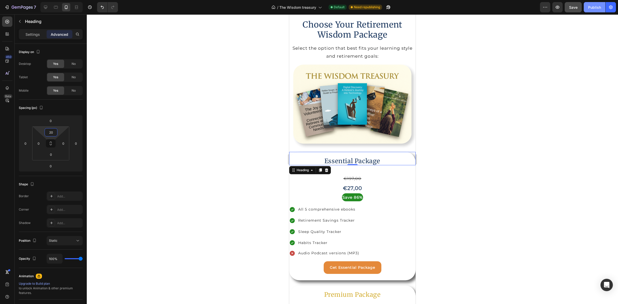
type input "20"
click at [597, 6] on div "Publish" at bounding box center [594, 7] width 13 height 5
click at [7, 7] on icon "button" at bounding box center [6, 7] width 5 height 5
